Goal: Find specific page/section: Find specific page/section

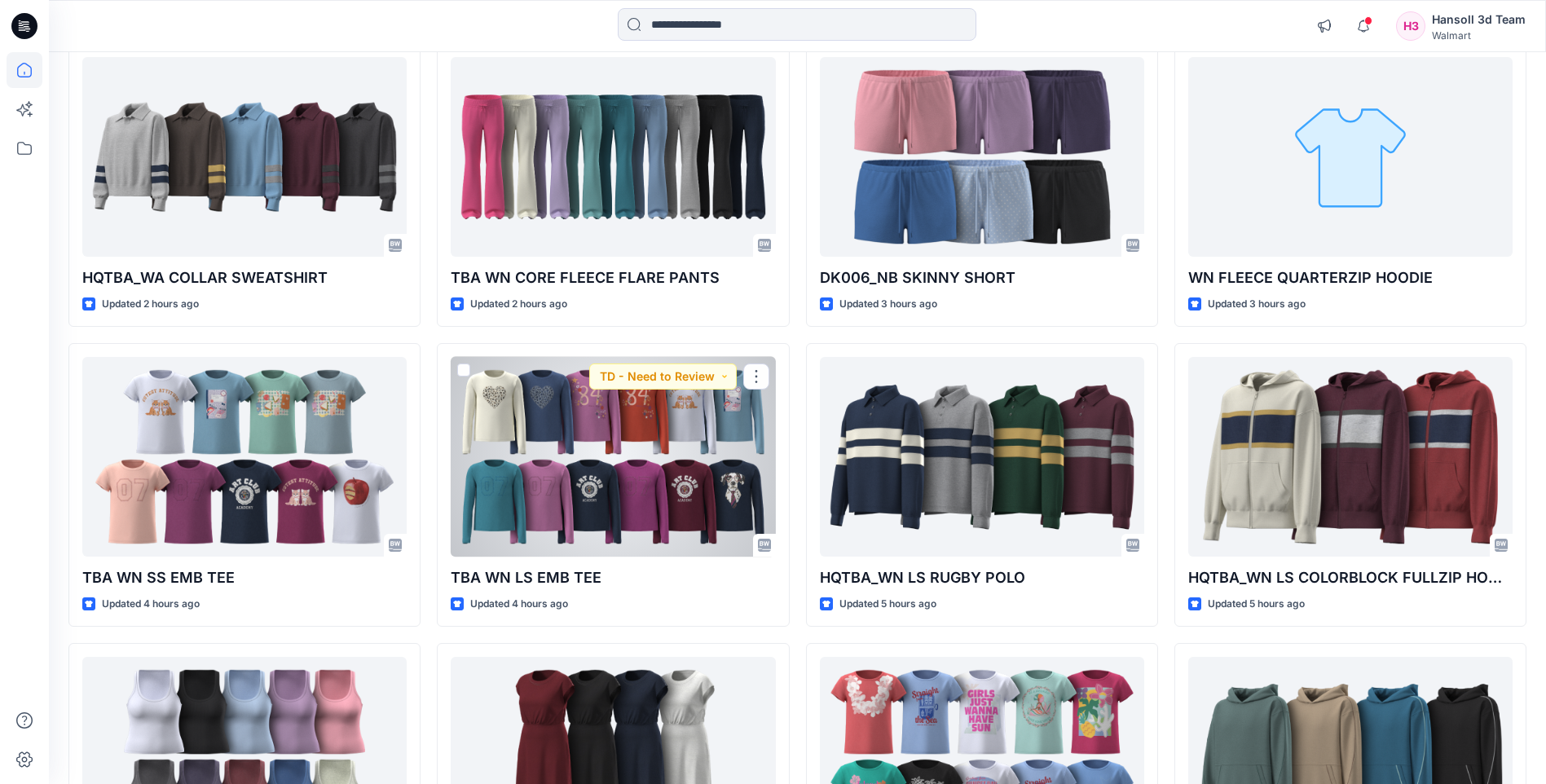
scroll to position [165, 0]
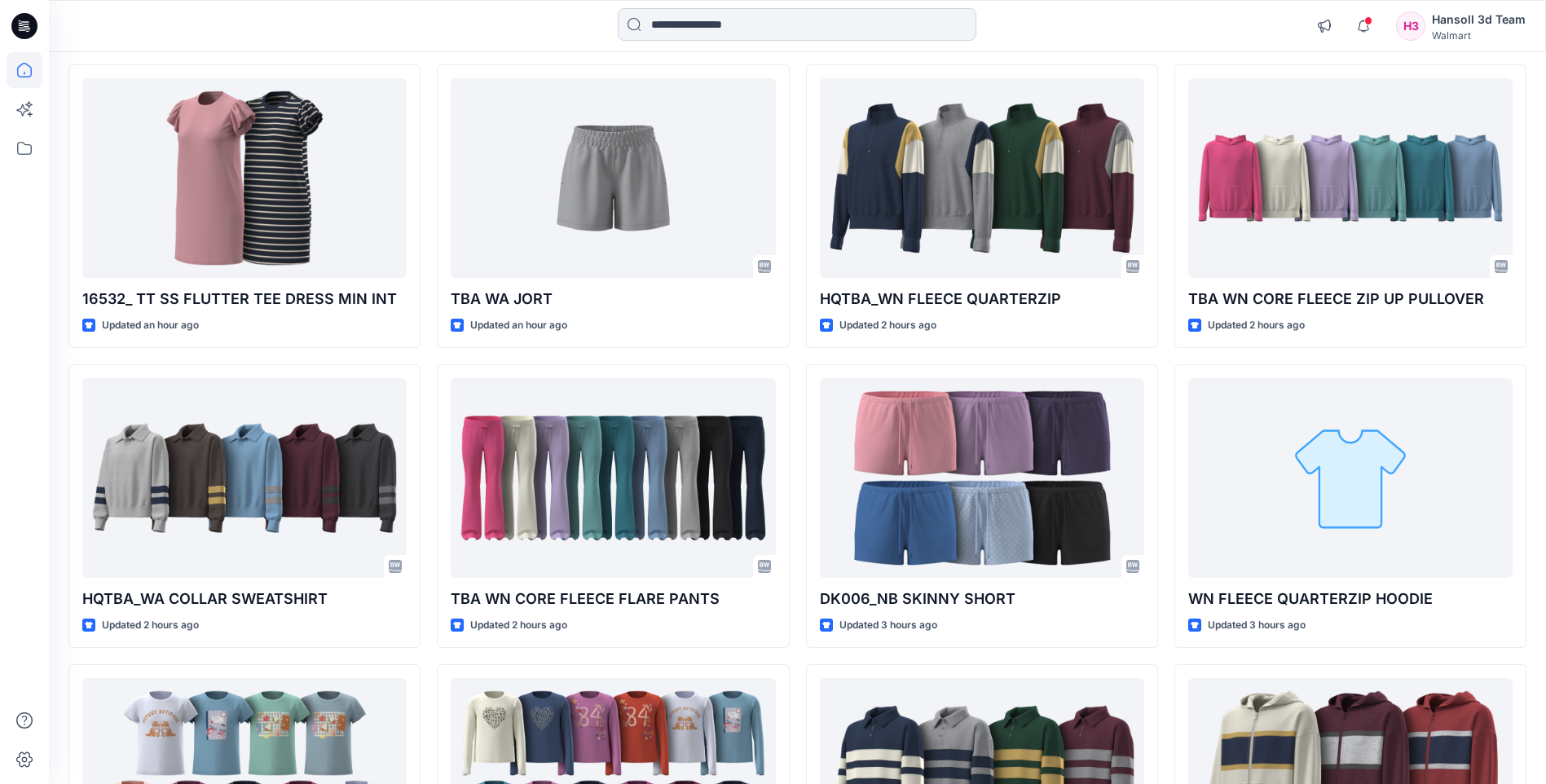
click at [682, 29] on input at bounding box center [796, 25] width 358 height 33
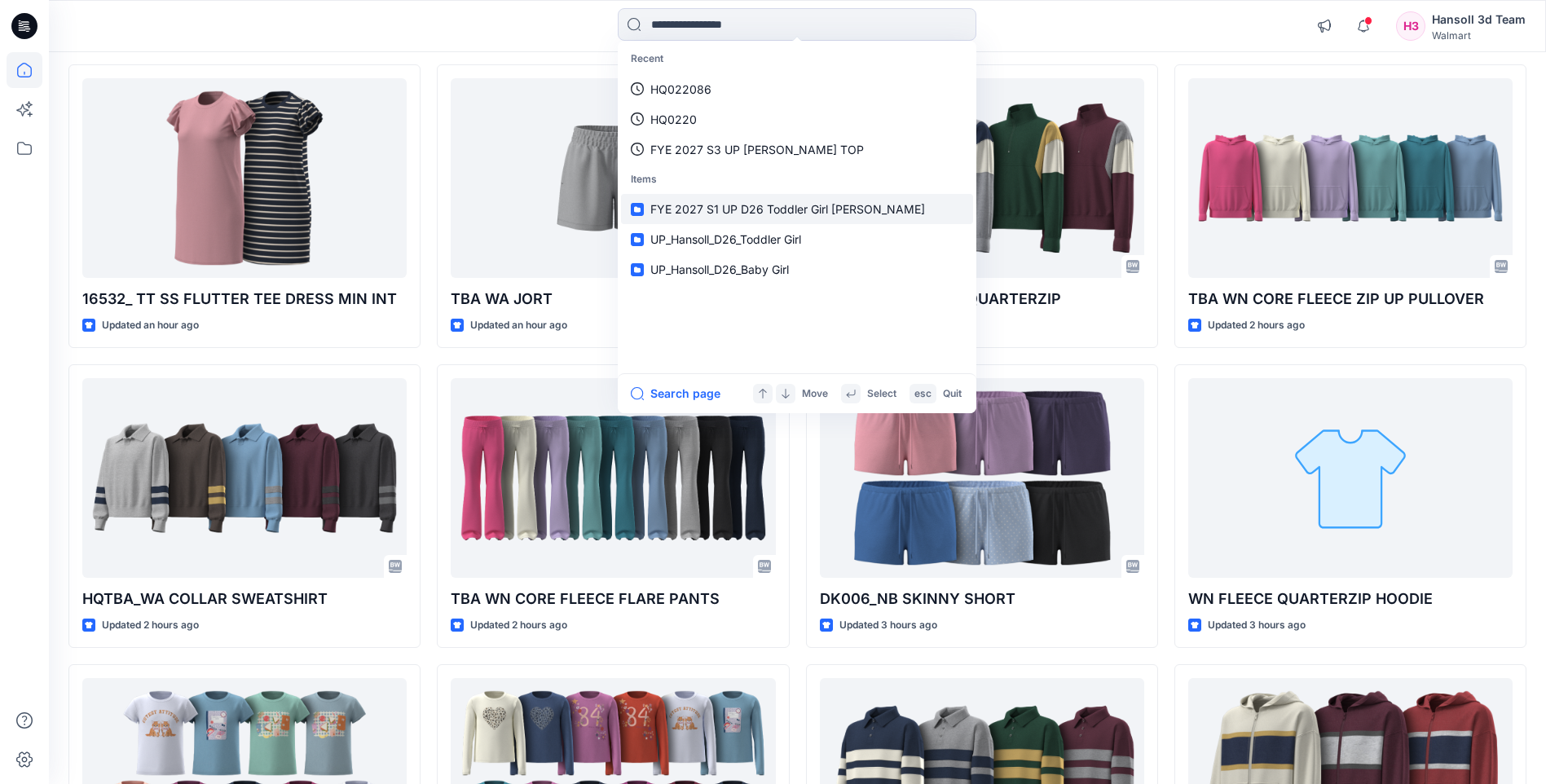
click at [759, 202] on span "FYE 2027 S1 UP D26 Toddler Girl [PERSON_NAME]" at bounding box center [787, 208] width 275 height 14
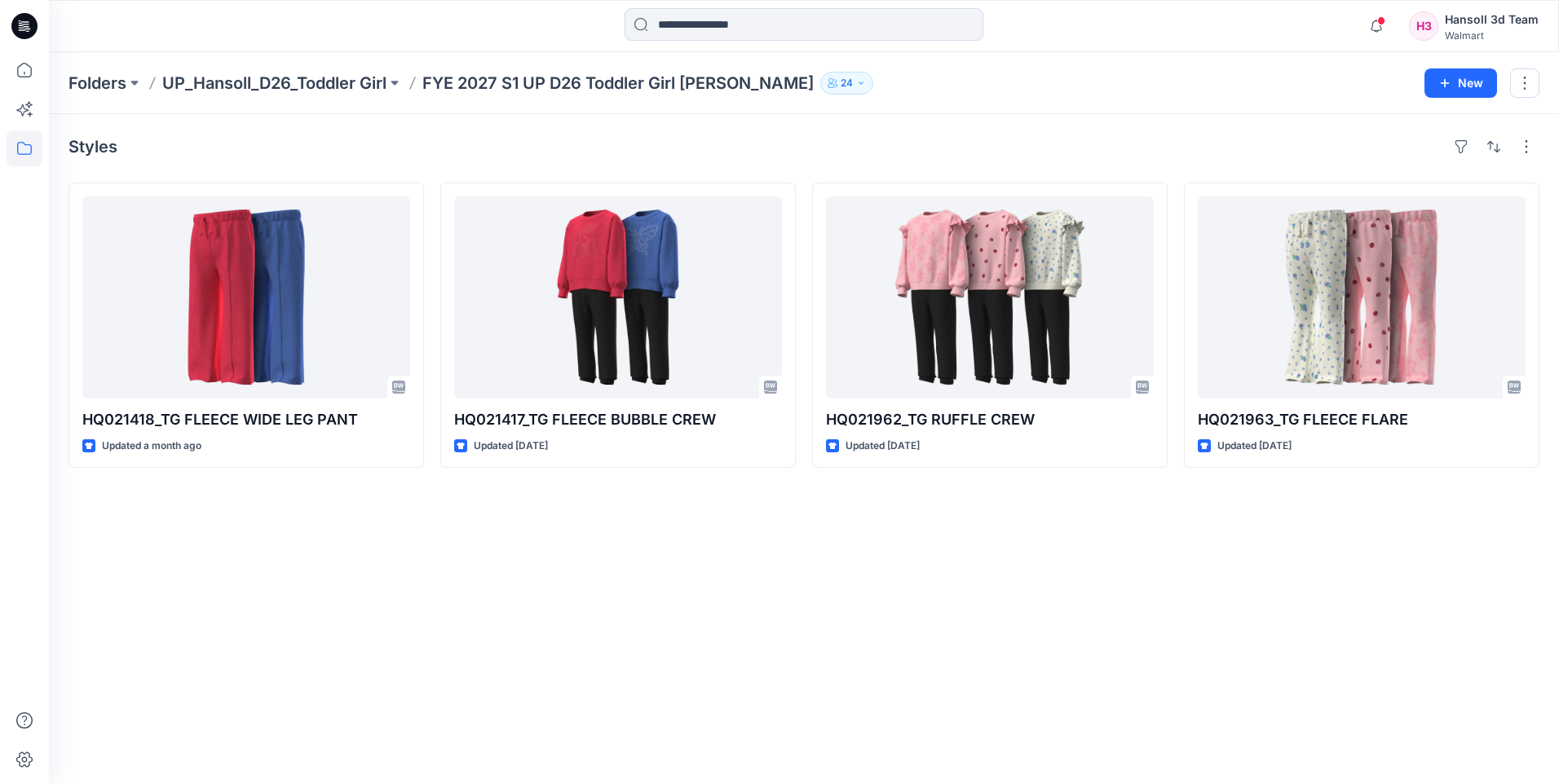
click at [699, 79] on p "FYE 2027 S1 UP D26 Toddler Girl [PERSON_NAME]" at bounding box center [618, 83] width 391 height 23
copy div "FYE 2027 S1 UP D26 Toddler Girl [PERSON_NAME] 24 New"
click at [162, 57] on div "Folders UP_Hansoll_D26_Toddler Girl FYE 2027 S1 UP D26 Toddler Girl [PERSON_NAM…" at bounding box center [804, 84] width 1510 height 62
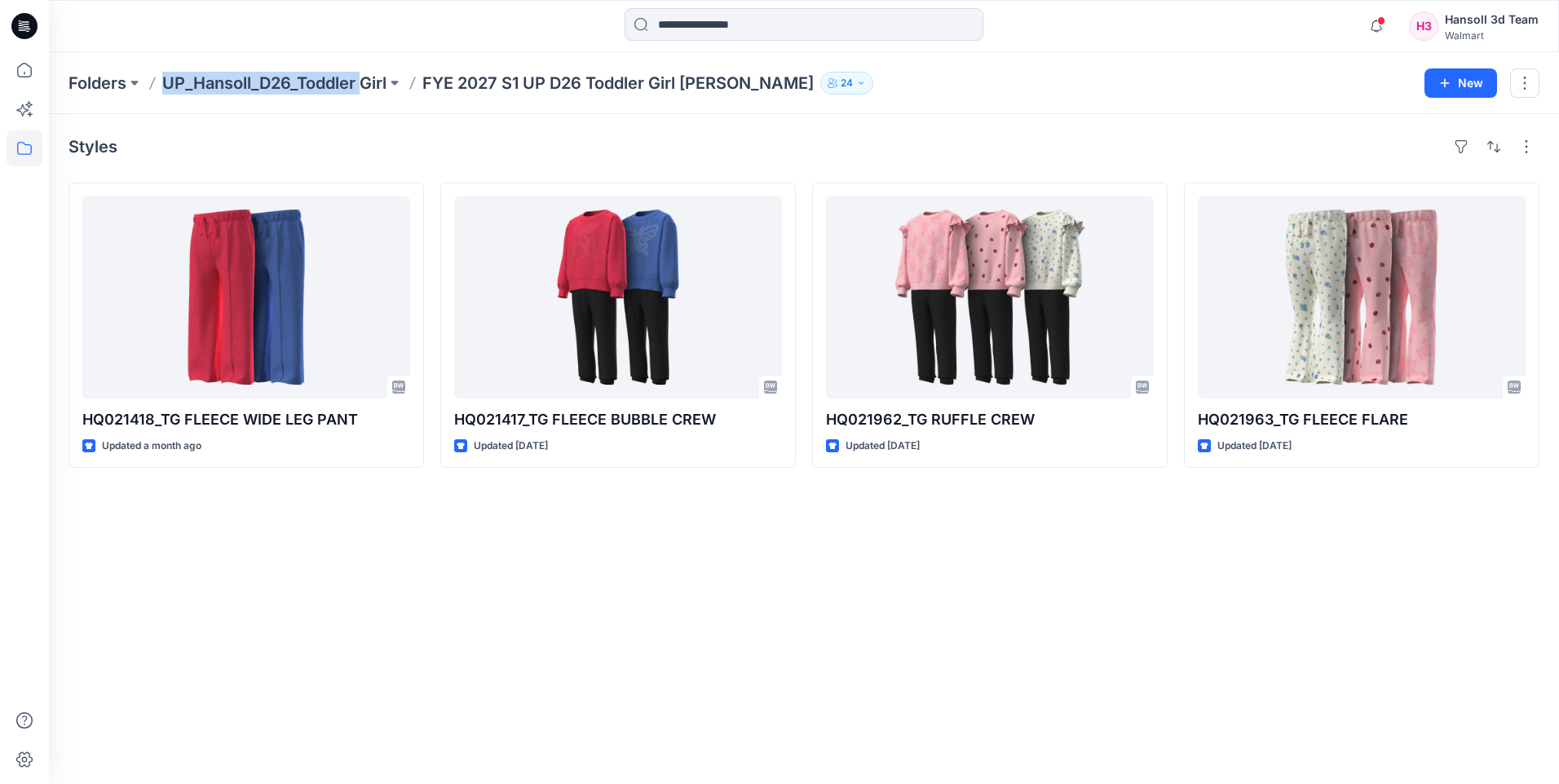
click at [162, 57] on div "Folders UP_Hansoll_D26_Toddler Girl FYE 2027 S1 UP D26 Toddler Girl [PERSON_NAM…" at bounding box center [804, 84] width 1510 height 62
click at [742, 80] on p "FYE 2027 S1 UP D26 Toddler Girl [PERSON_NAME]" at bounding box center [618, 83] width 391 height 23
copy div "UP_Hansoll_D26_Toddler Girl FYE 2027 S1 UP D26 Toddler Girl [PERSON_NAME] 24 New"
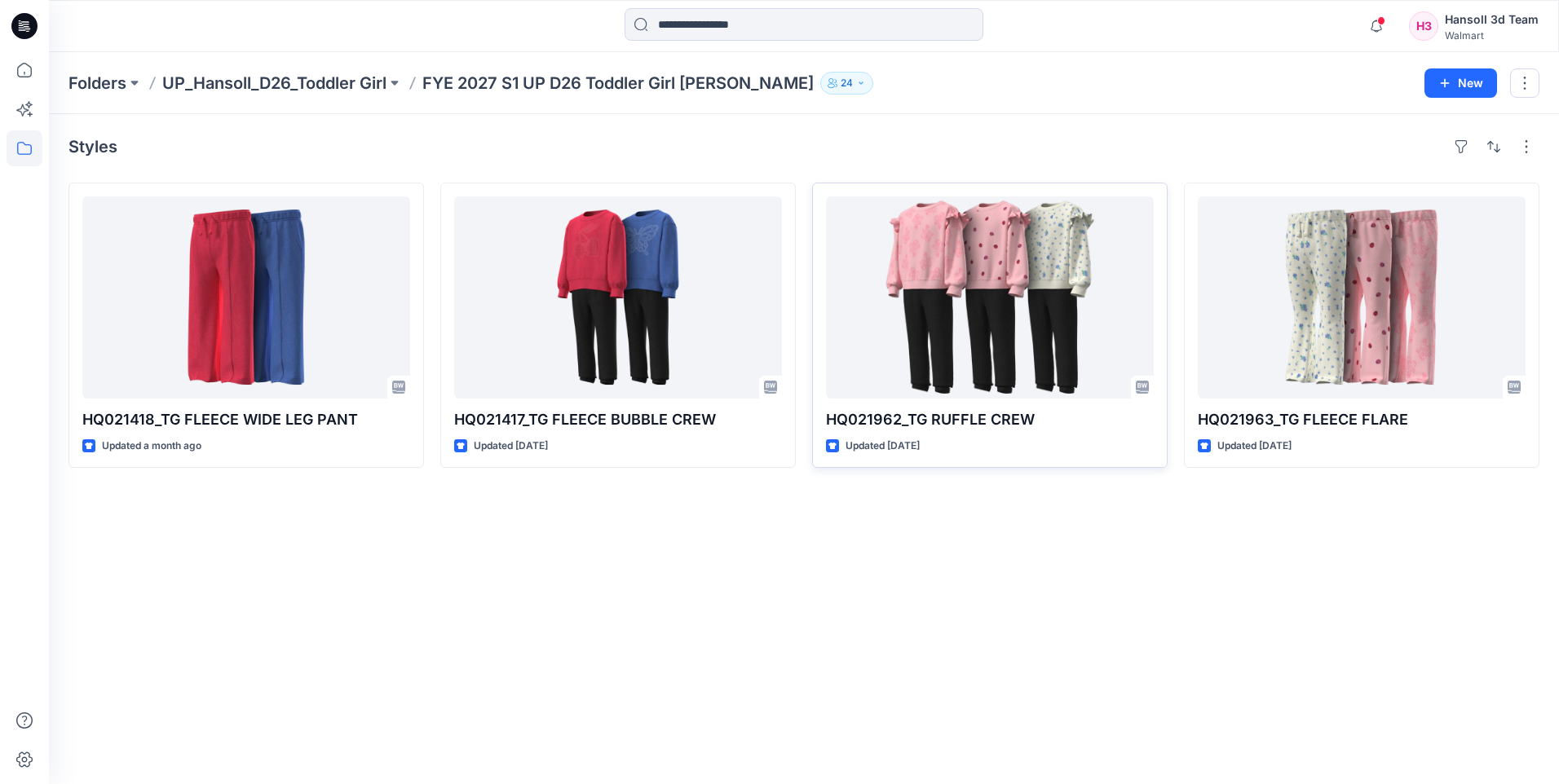
click at [932, 419] on p "HQ021962_TG RUFFLE CREW" at bounding box center [989, 420] width 327 height 23
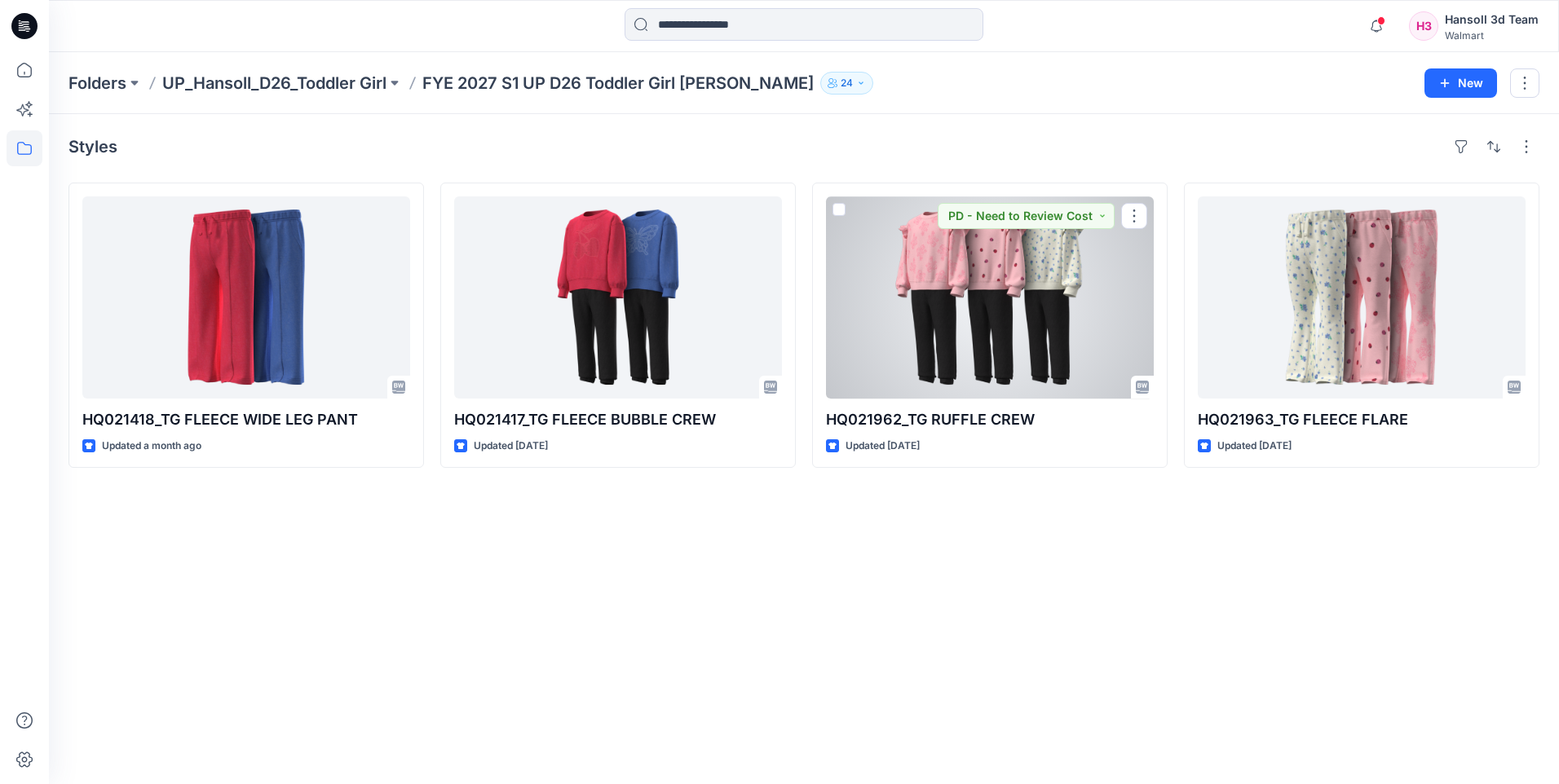
drag, startPoint x: 932, startPoint y: 419, endPoint x: 846, endPoint y: 517, distance: 130.4
click at [846, 517] on div "Styles HQ021418_TG FLEECE WIDE LEG PANT Updated a month ago HQ021417_TG FLEECE …" at bounding box center [804, 449] width 1510 height 670
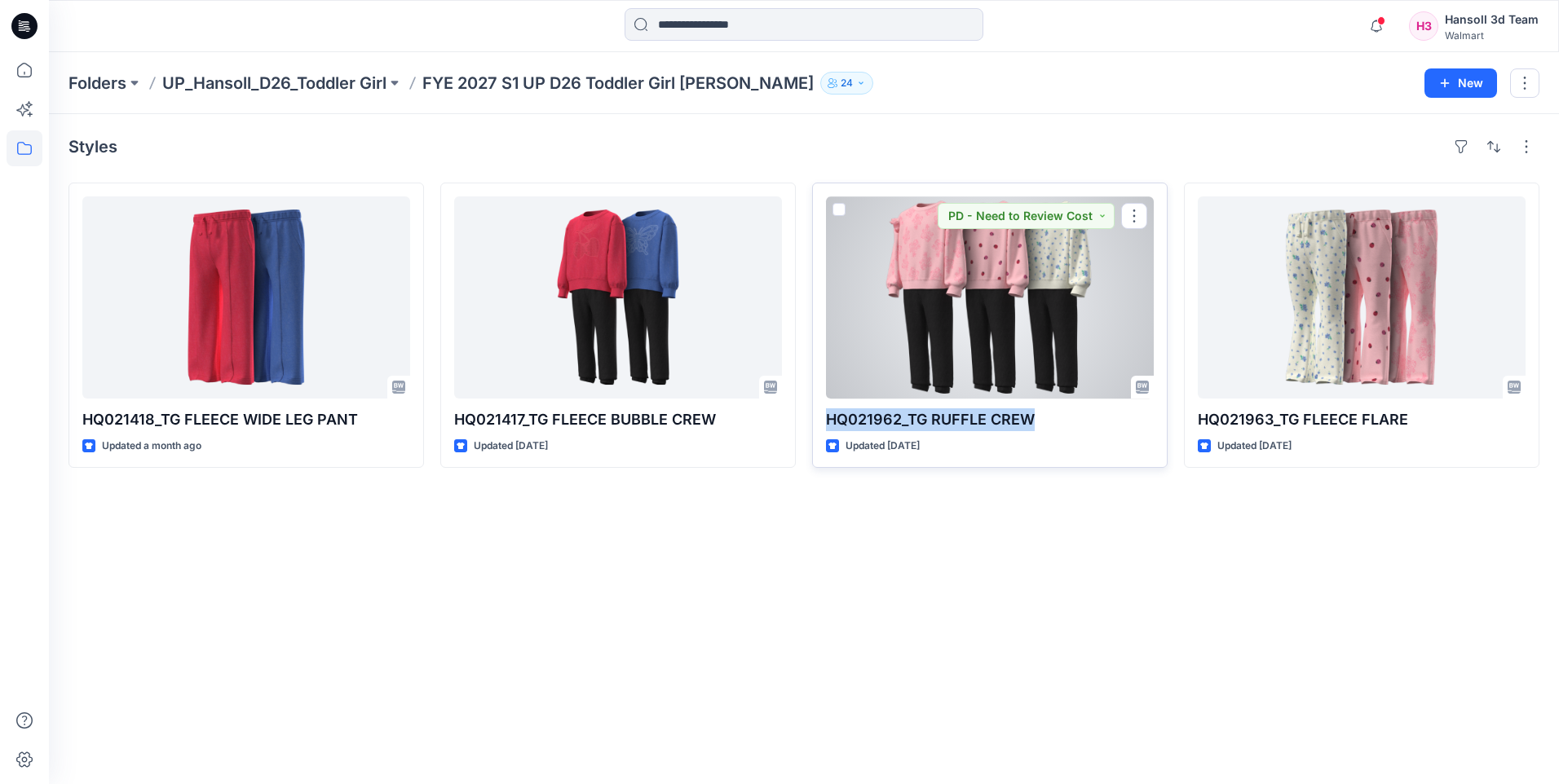
drag, startPoint x: 820, startPoint y: 423, endPoint x: 1038, endPoint y: 419, distance: 218.0
click at [1038, 419] on div "HQ021962_TG RUFFLE CREW Updated [DATE] PD - Need to Review Cost" at bounding box center [990, 326] width 355 height 285
copy p "HQ021962_TG RUFFLE CREW"
